Goal: Information Seeking & Learning: Find specific fact

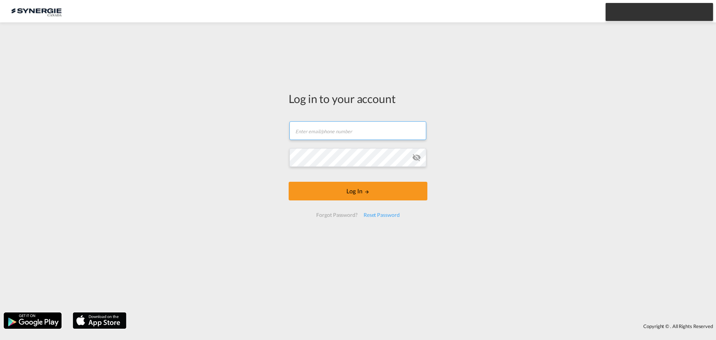
type input "[EMAIL_ADDRESS][DOMAIN_NAME]"
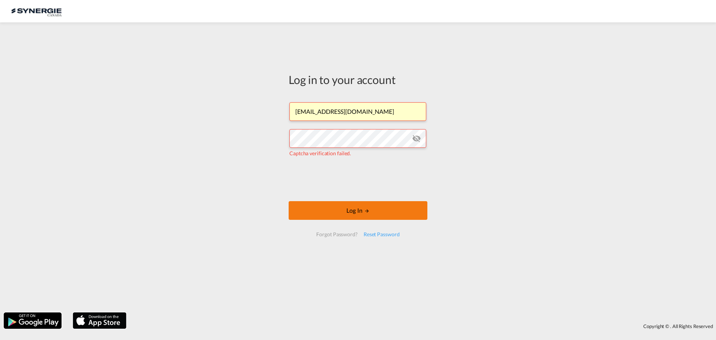
click at [366, 213] on md-icon "LOGIN" at bounding box center [366, 210] width 5 height 5
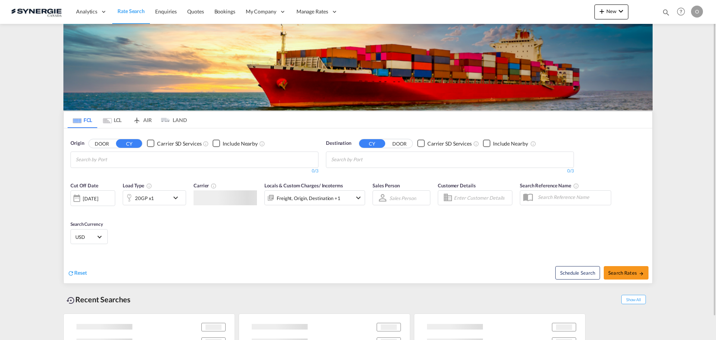
click at [665, 13] on div "Bookings Quotes Enquiries Help Resources Product Release O My Profile Logout" at bounding box center [681, 11] width 47 height 23
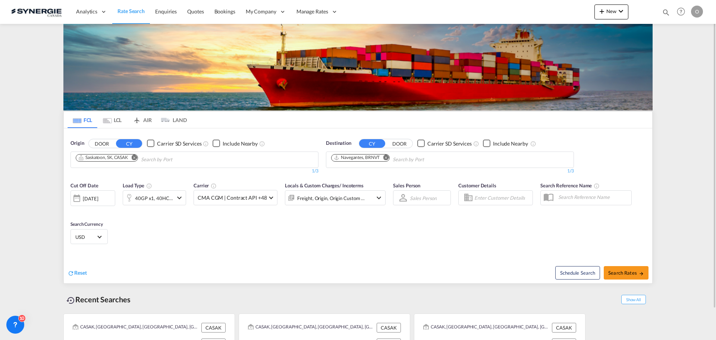
click at [666, 12] on md-icon "icon-magnify" at bounding box center [666, 12] width 8 height 8
click at [544, 12] on select "Bookings Quotes Enquiries" at bounding box center [547, 12] width 35 height 13
select select "Quotes"
click at [530, 6] on select "Bookings Quotes Enquiries" at bounding box center [547, 12] width 35 height 13
click at [574, 10] on input at bounding box center [610, 12] width 93 height 13
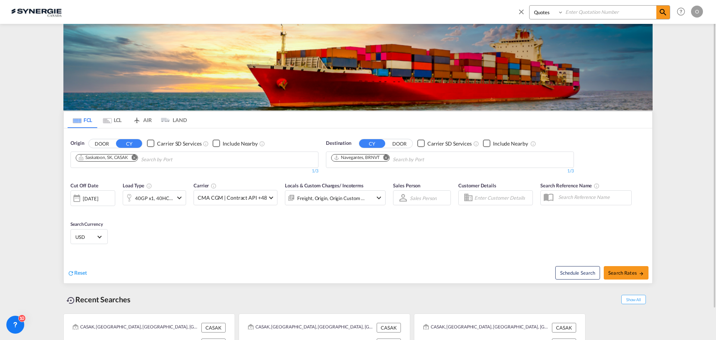
paste input "[URL][DOMAIN_NAME]"
type input "h"
click at [572, 9] on input at bounding box center [610, 12] width 93 height 13
paste input "SYC000015066"
type input "SYC000015066"
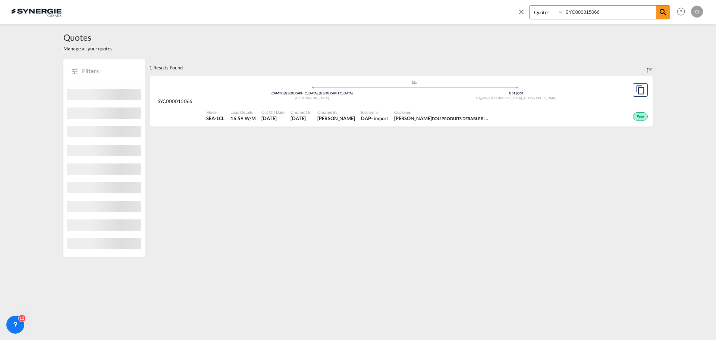
click at [300, 119] on span "[DATE]" at bounding box center [301, 118] width 21 height 7
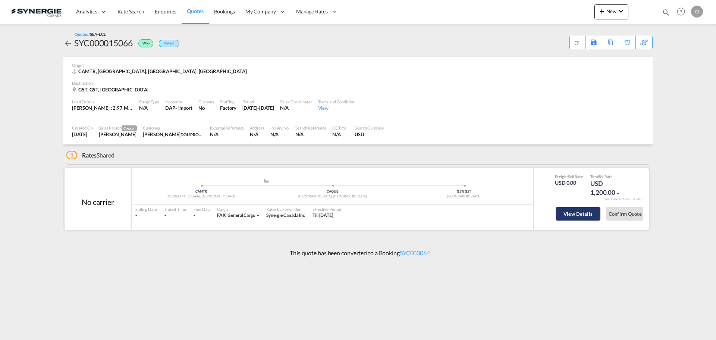
click at [578, 216] on button "View Details" at bounding box center [578, 213] width 45 height 13
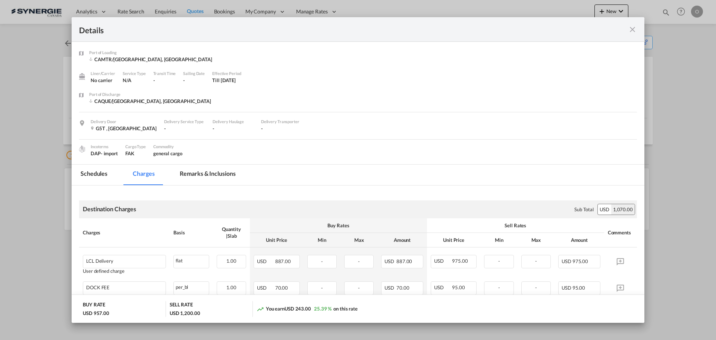
click at [216, 171] on md-tab-item "Remarks & Inclusions" at bounding box center [207, 174] width 73 height 21
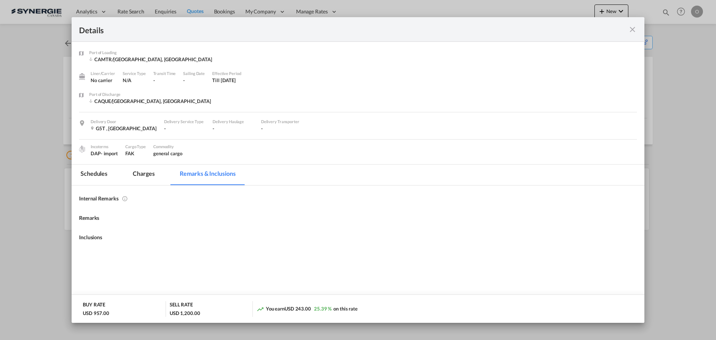
click at [140, 172] on md-tab-item "Charges" at bounding box center [144, 174] width 40 height 21
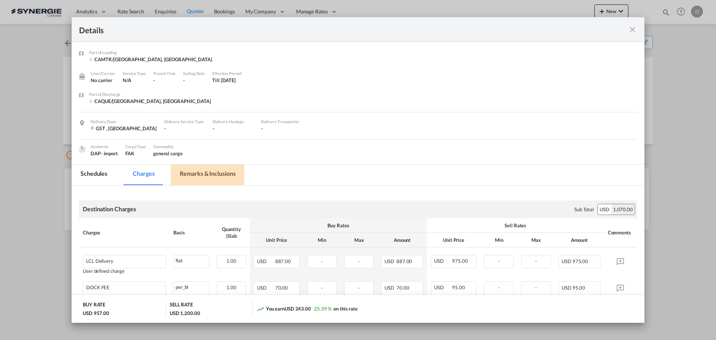
click at [207, 170] on md-tab-item "Remarks & Inclusions" at bounding box center [207, 174] width 73 height 21
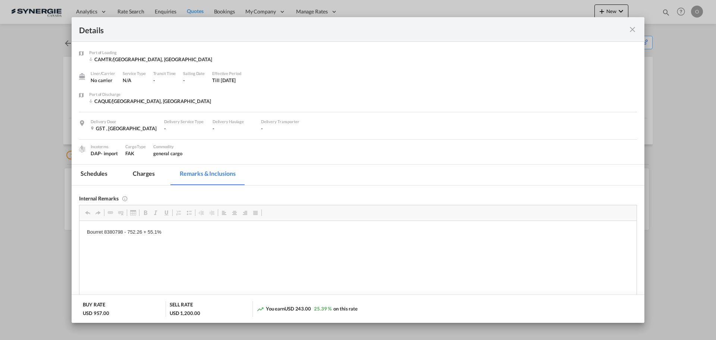
drag, startPoint x: 164, startPoint y: 231, endPoint x: 145, endPoint y: 232, distance: 19.0
drag, startPoint x: 167, startPoint y: 229, endPoint x: 86, endPoint y: 229, distance: 80.6
click at [86, 229] on html "Bourret 8380798 - 752.26 + 55.1%" at bounding box center [357, 231] width 557 height 23
click at [118, 237] on span "Copy" at bounding box center [117, 235] width 23 height 11
copy p "Bourret 8380798 - 752.26 + 55.1%"
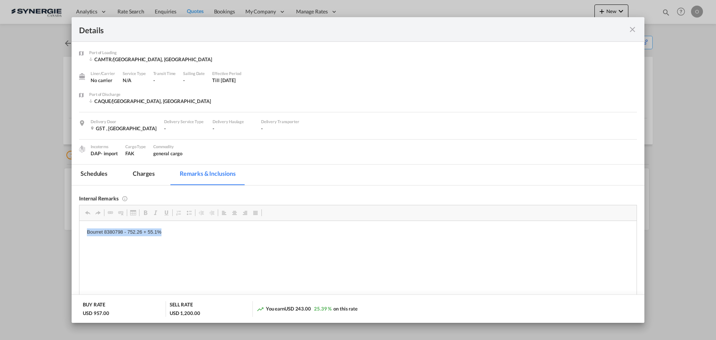
click at [633, 31] on md-icon "icon-close fg-AAA8AD m-0 cursor" at bounding box center [632, 29] width 9 height 9
